Goal: Navigation & Orientation: Go to known website

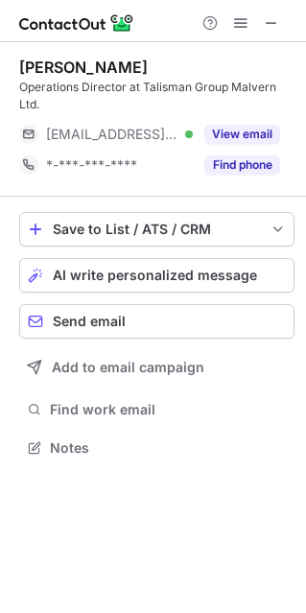
scroll to position [434, 306]
